Goal: Task Accomplishment & Management: Use online tool/utility

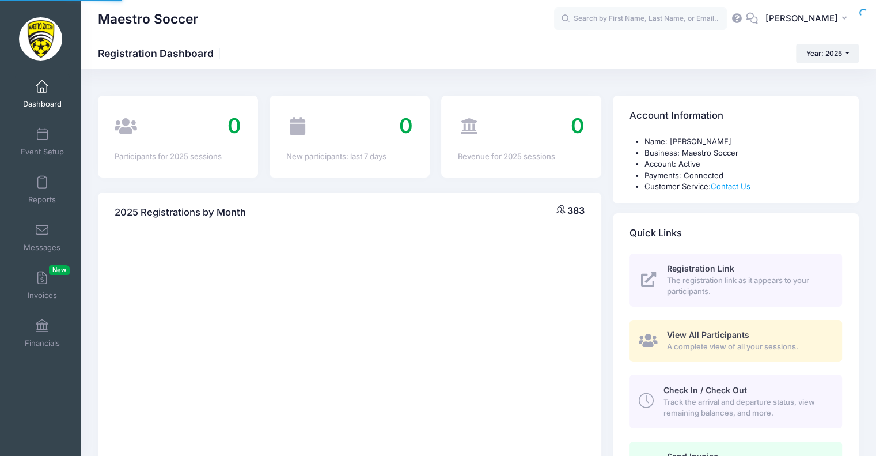
select select
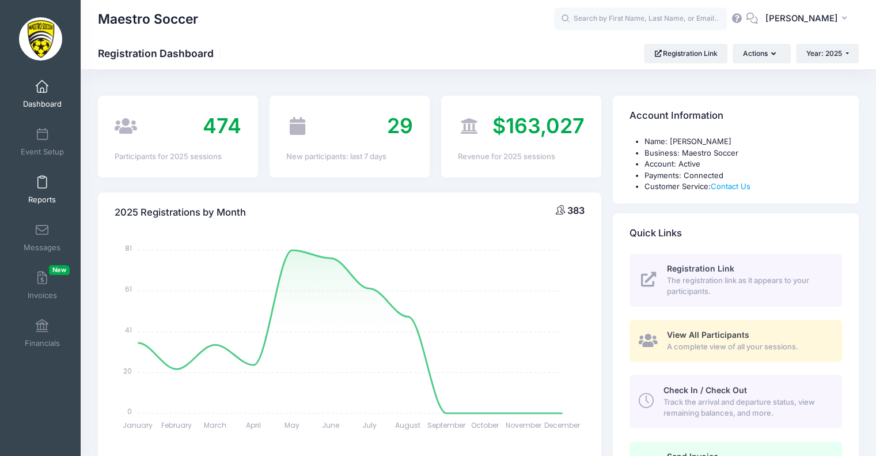
click at [42, 182] on span at bounding box center [42, 182] width 0 height 13
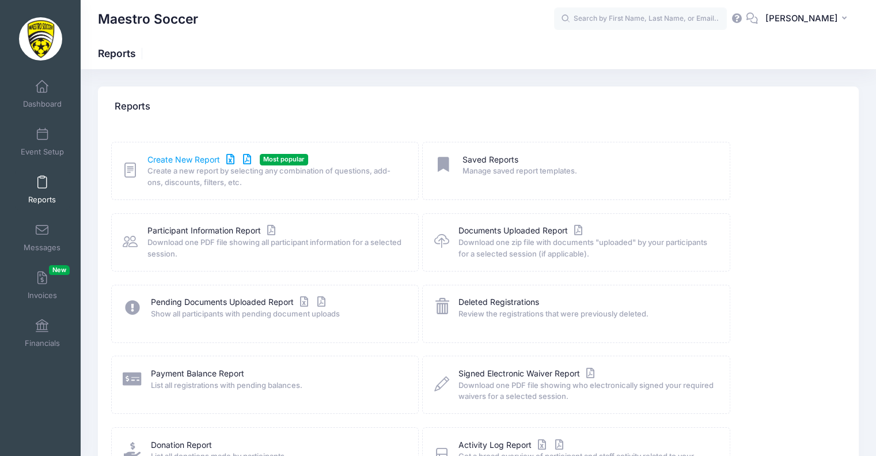
click at [195, 157] on link "Create New Report" at bounding box center [201, 160] width 107 height 12
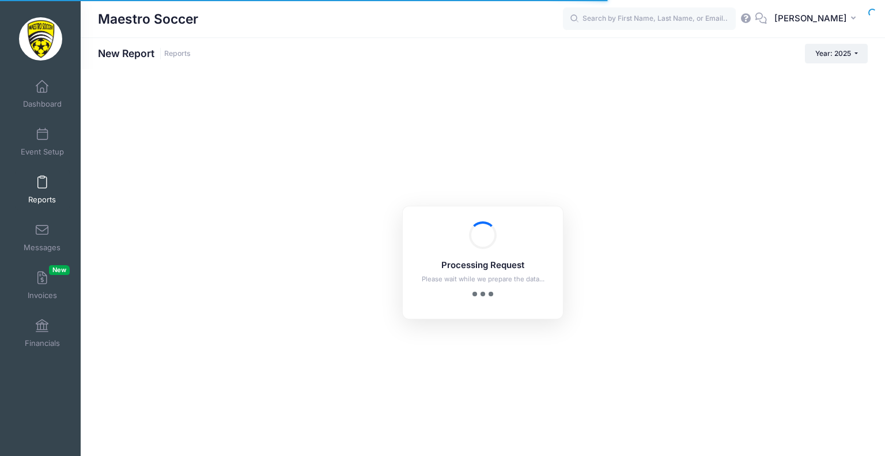
checkbox input "true"
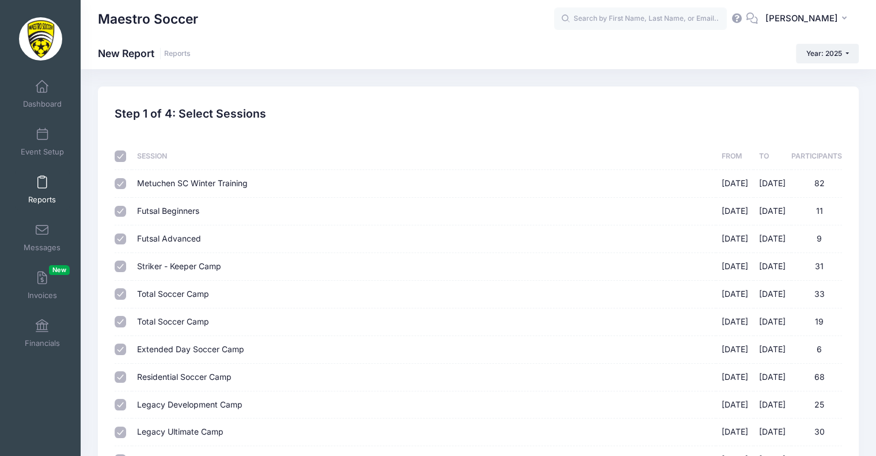
click at [121, 161] on input "checkbox" at bounding box center [121, 156] width 12 height 12
checkbox input "false"
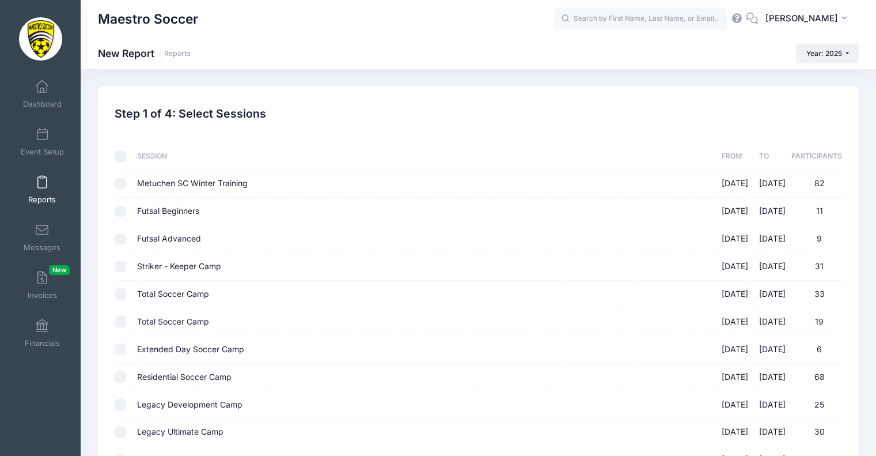
checkbox input "false"
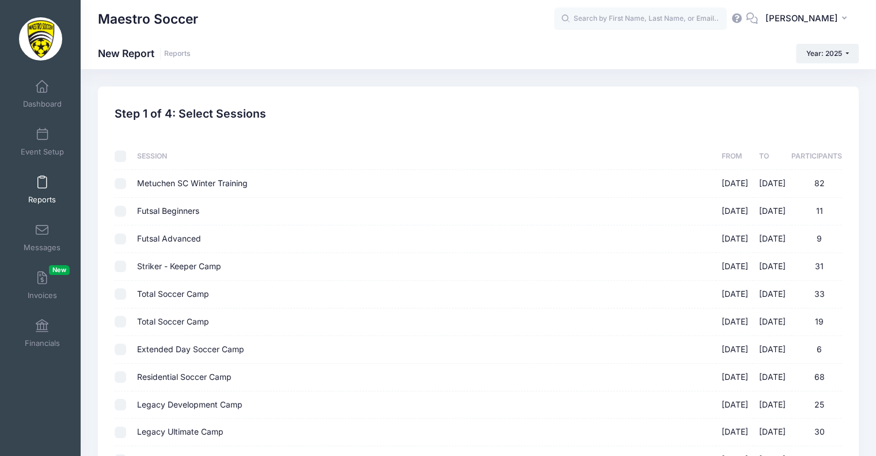
checkbox input "false"
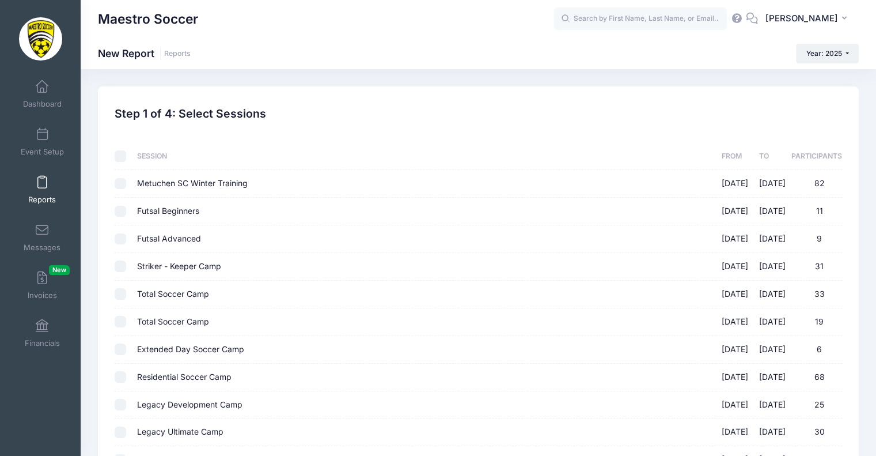
checkbox input "false"
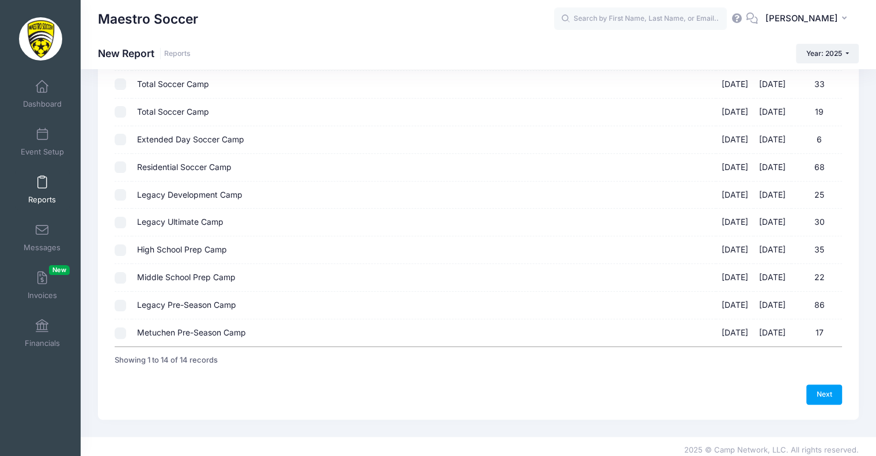
scroll to position [214, 0]
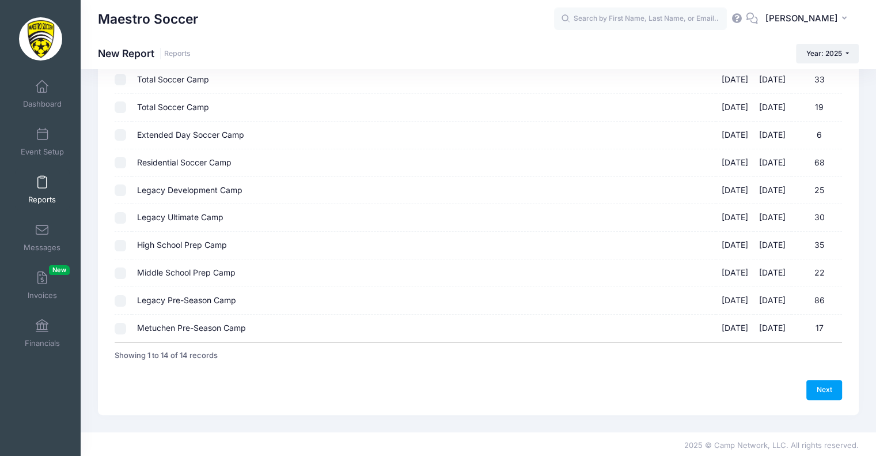
click at [122, 300] on input "Legacy Pre-Season Camp [DATE] - [DATE] 86" at bounding box center [121, 301] width 12 height 12
checkbox input "true"
click at [818, 385] on link "Next" at bounding box center [825, 390] width 36 height 20
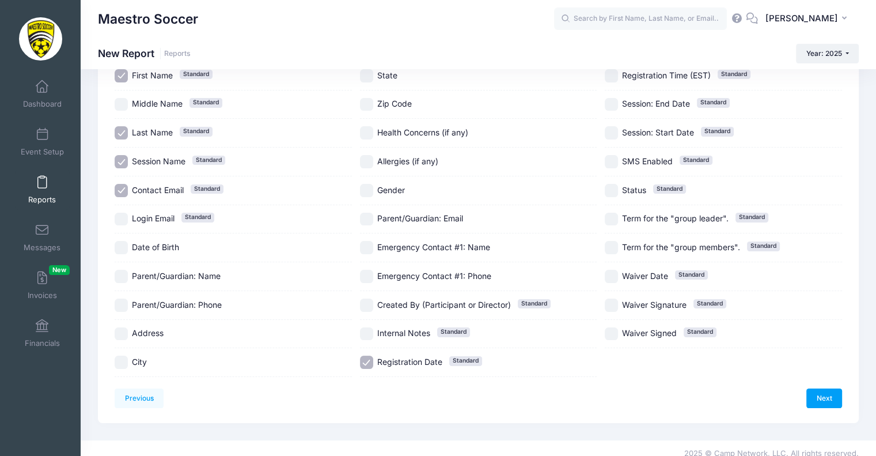
scroll to position [107, 0]
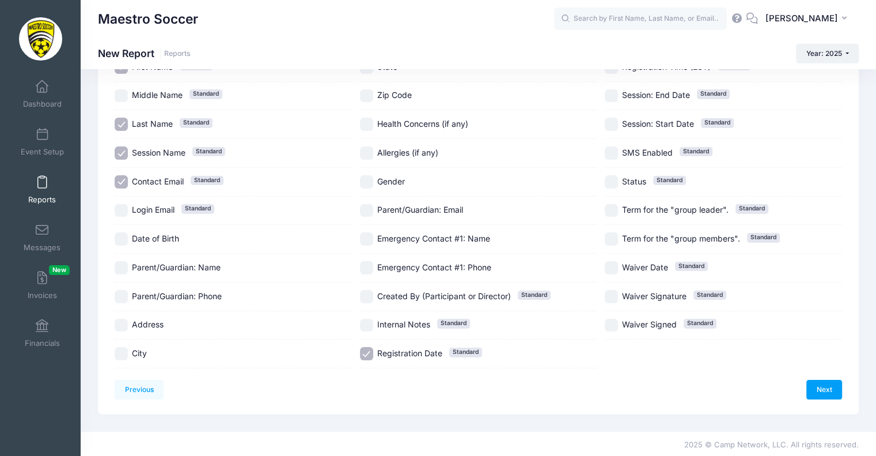
click at [363, 184] on input "Gender" at bounding box center [366, 181] width 13 height 13
checkbox input "true"
click at [119, 235] on input "Date of Birth" at bounding box center [121, 238] width 13 height 13
checkbox input "true"
click at [828, 392] on link "Next" at bounding box center [825, 390] width 36 height 20
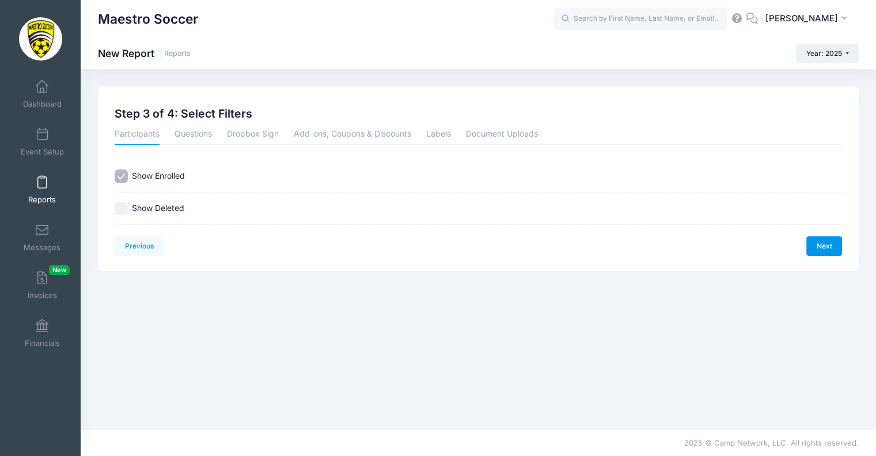
scroll to position [0, 0]
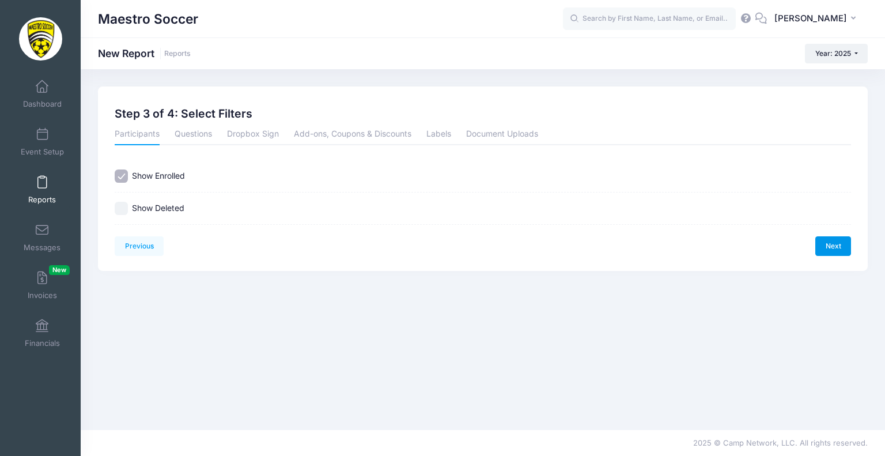
click at [832, 250] on link "Next" at bounding box center [833, 246] width 36 height 20
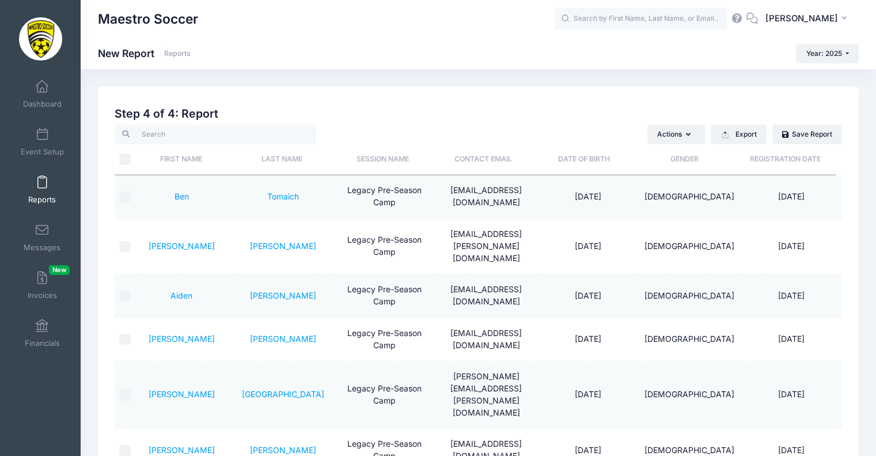
click at [602, 158] on th "Date of Birth" at bounding box center [584, 159] width 101 height 31
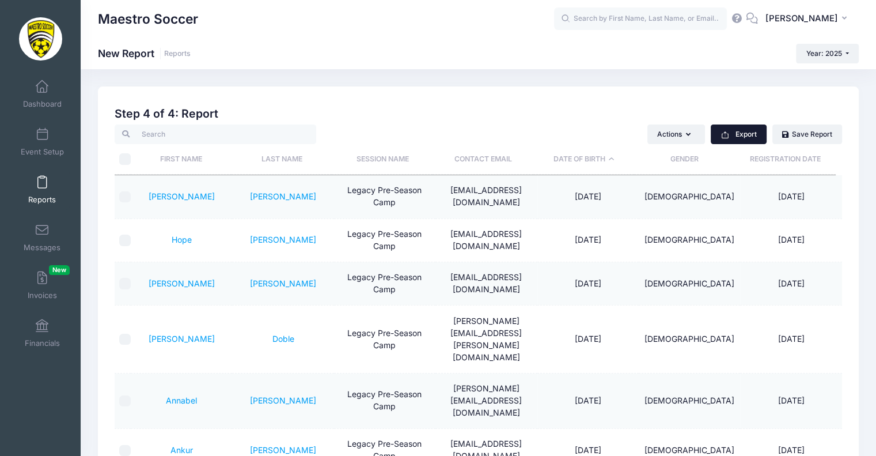
click at [751, 133] on button "Export" at bounding box center [739, 134] width 56 height 20
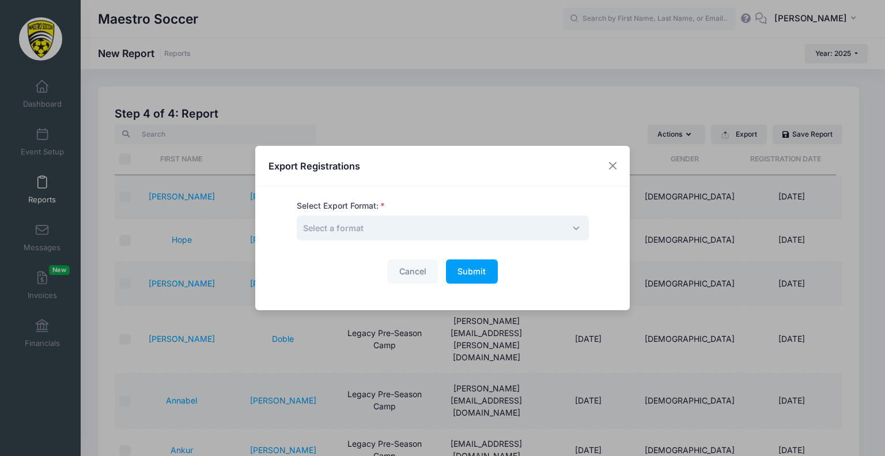
click at [417, 220] on span "Select a format" at bounding box center [443, 228] width 292 height 25
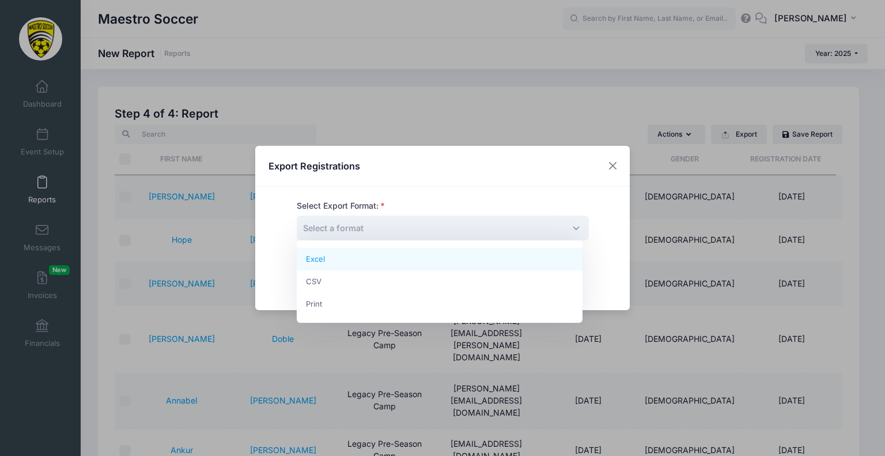
select select "excel"
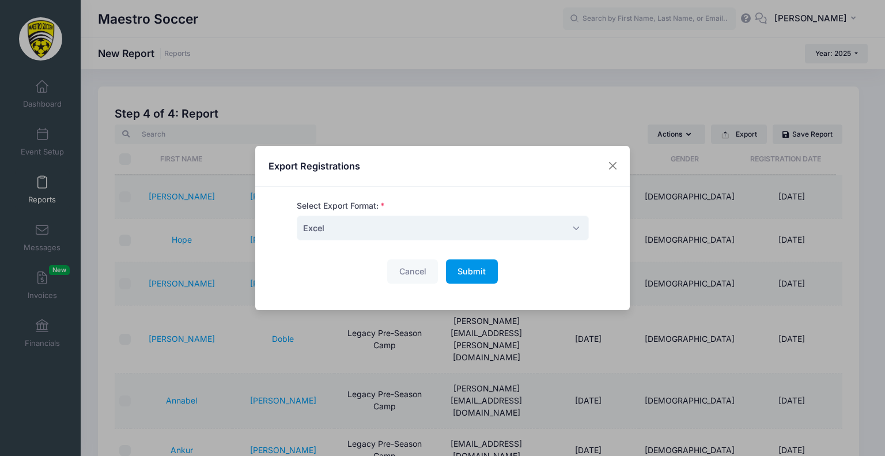
click at [478, 283] on button "Submit Please wait..." at bounding box center [472, 271] width 52 height 25
